Goal: Navigation & Orientation: Find specific page/section

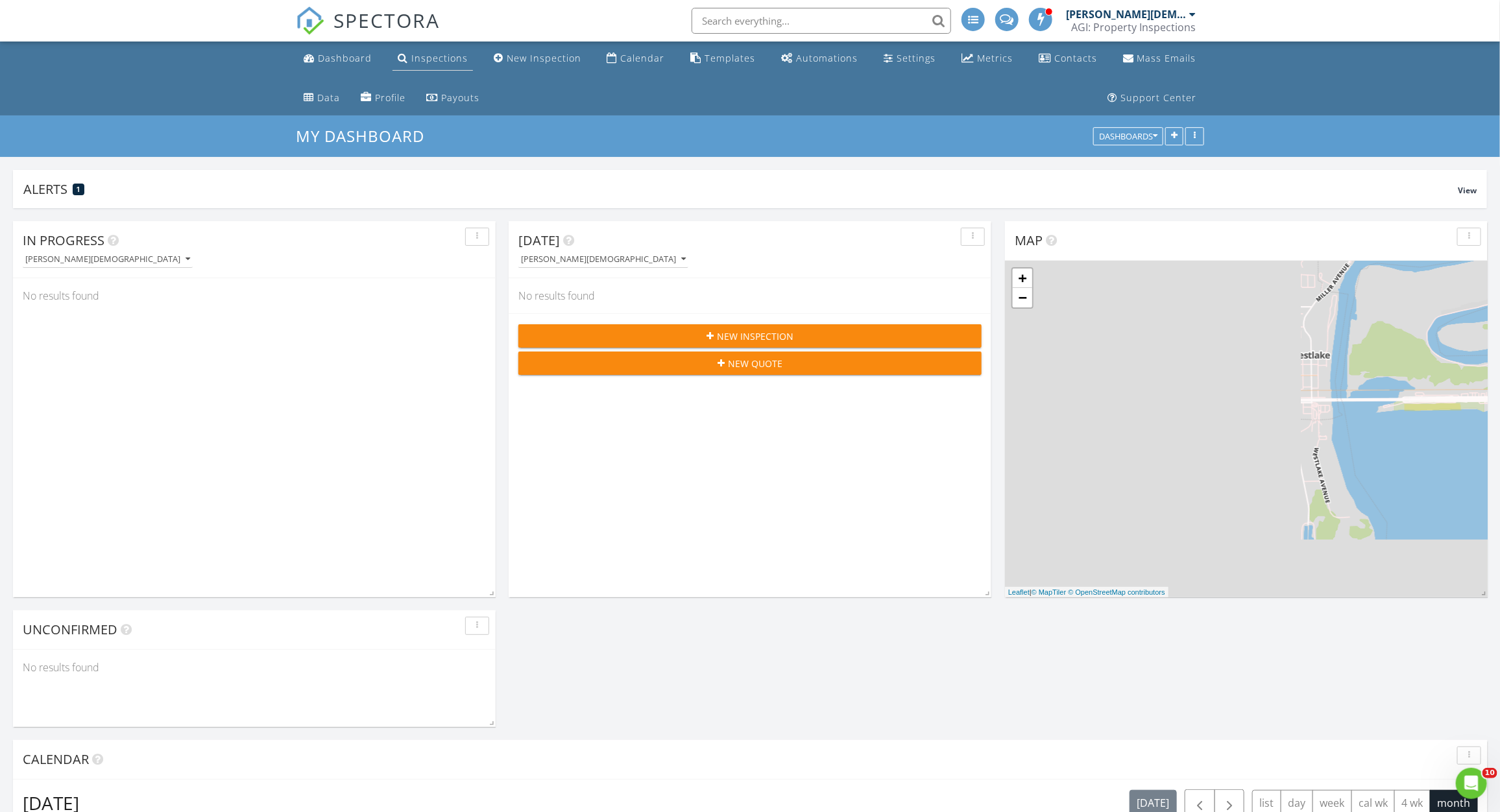
click at [435, 60] on div "Inspections" at bounding box center [439, 58] width 57 height 12
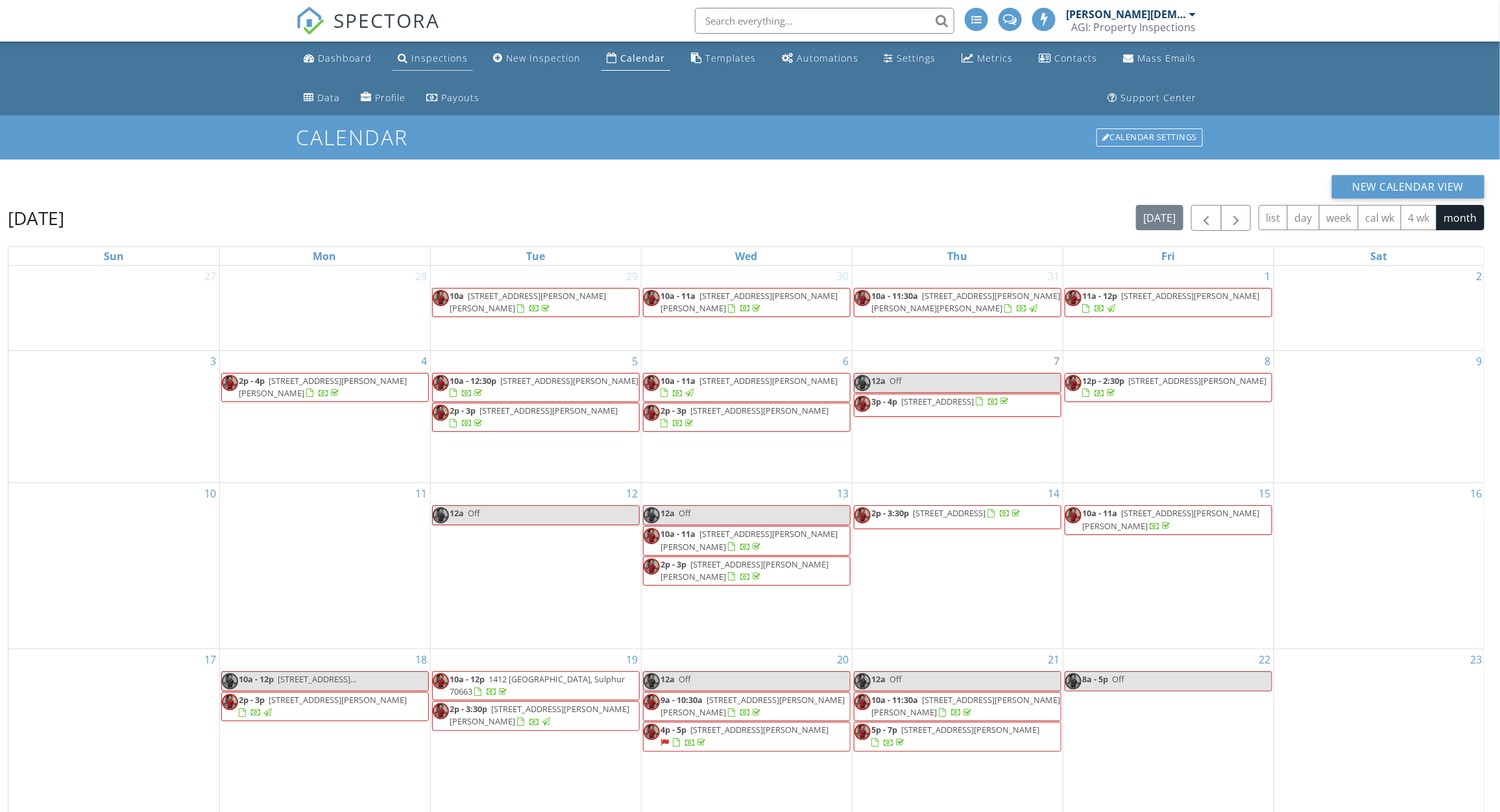
click at [433, 53] on div "Inspections" at bounding box center [439, 58] width 57 height 12
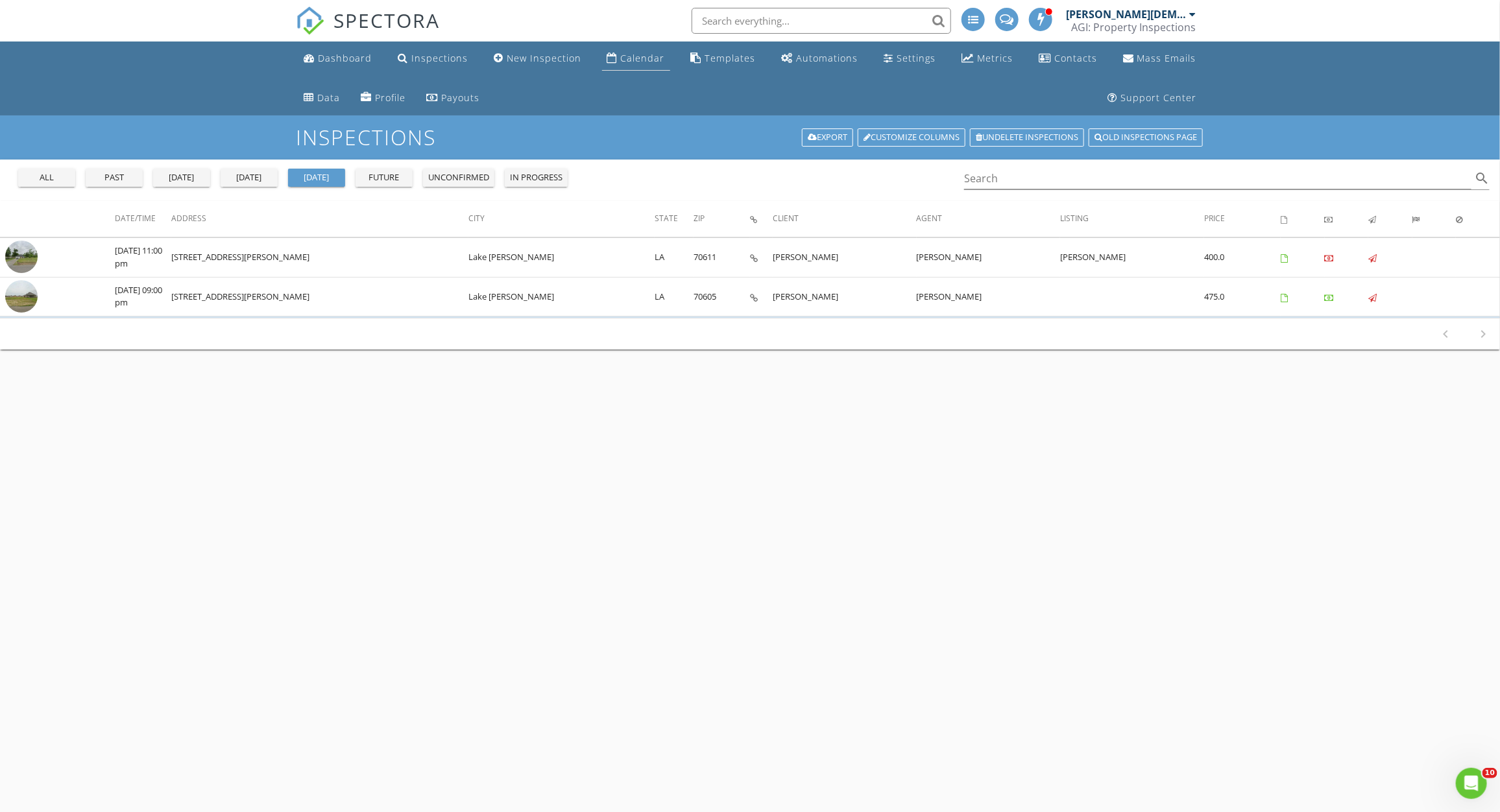
click at [621, 54] on div "Calendar" at bounding box center [643, 58] width 44 height 12
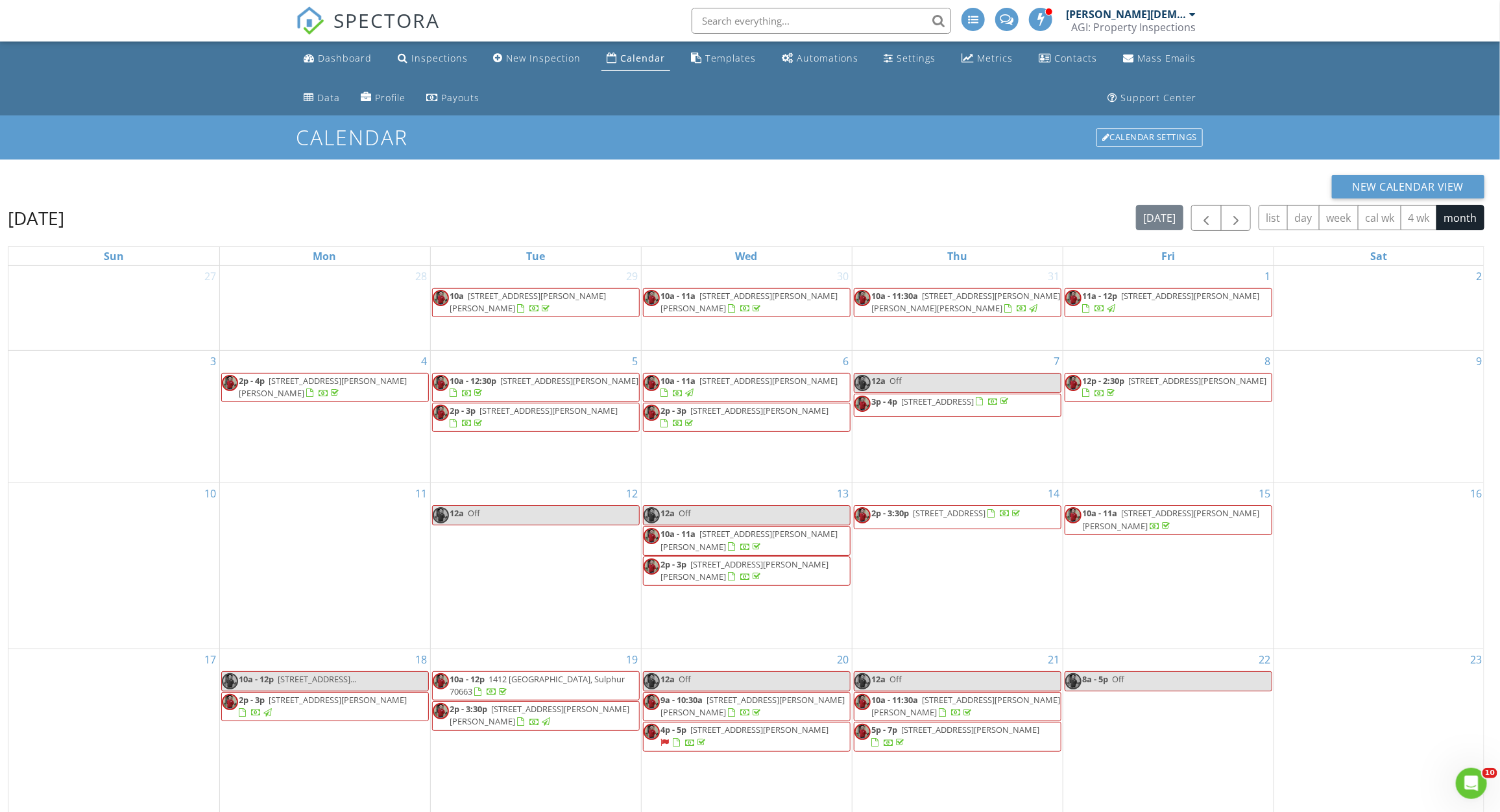
click at [668, 420] on div at bounding box center [665, 424] width 7 height 8
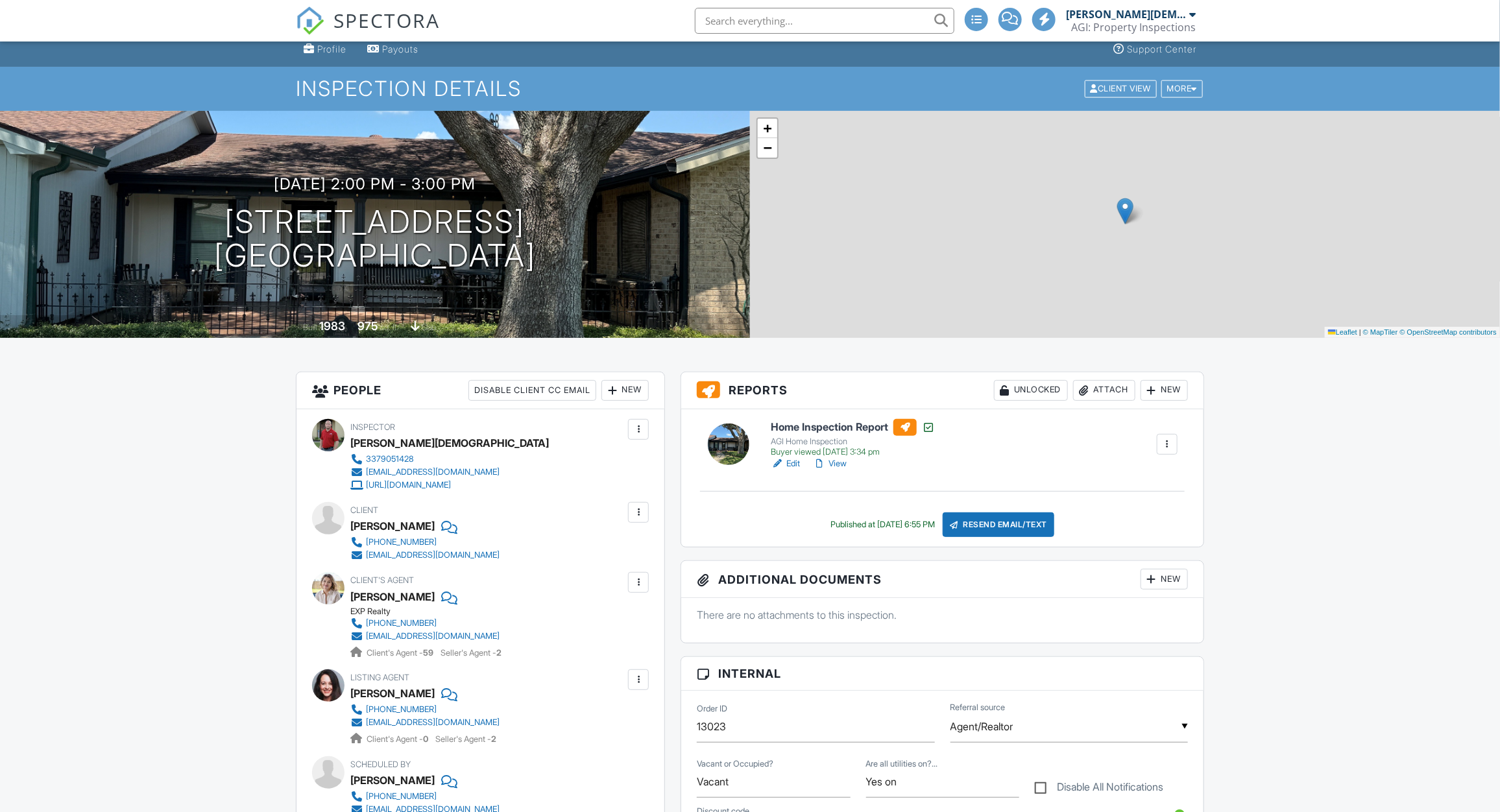
click at [826, 464] on div at bounding box center [820, 464] width 13 height 13
